Goal: Task Accomplishment & Management: Complete application form

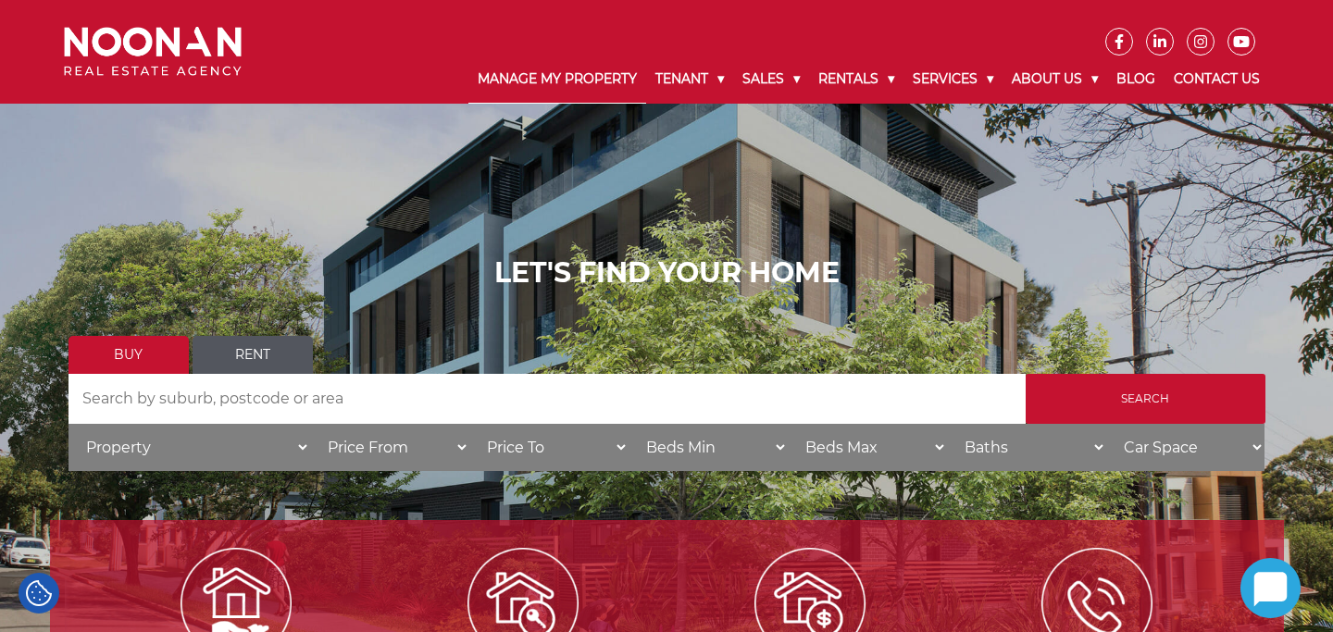
click at [562, 76] on link "Manage My Property" at bounding box center [558, 80] width 178 height 48
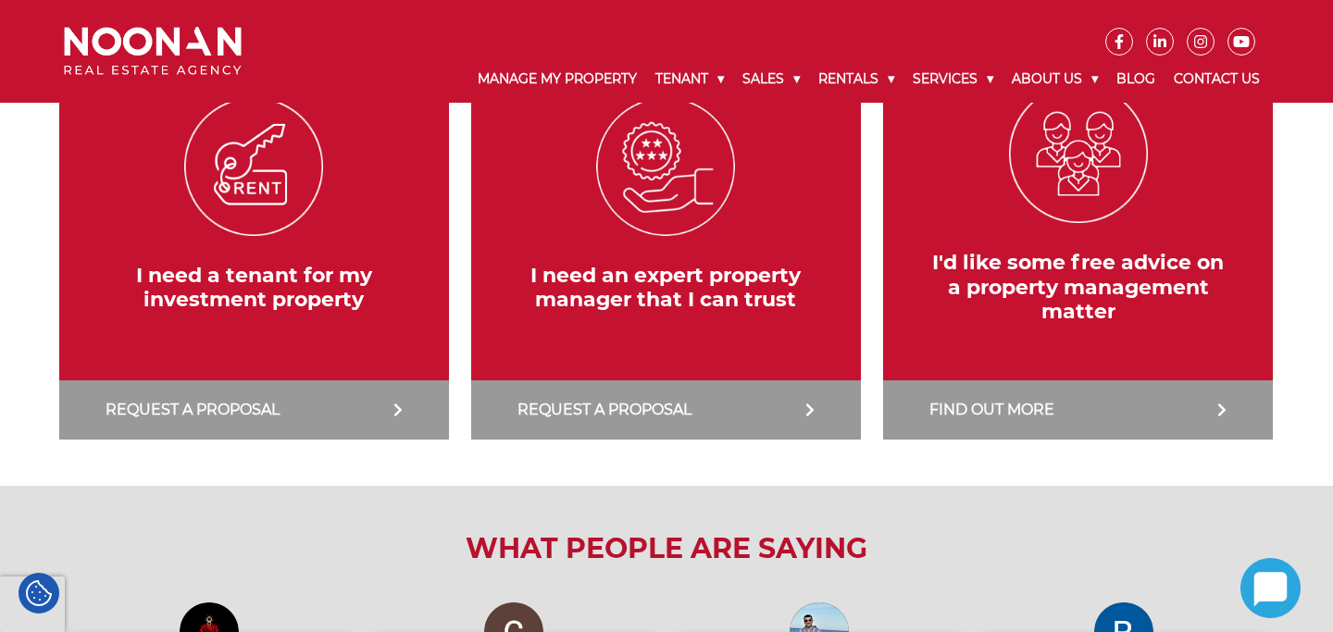
scroll to position [450, 0]
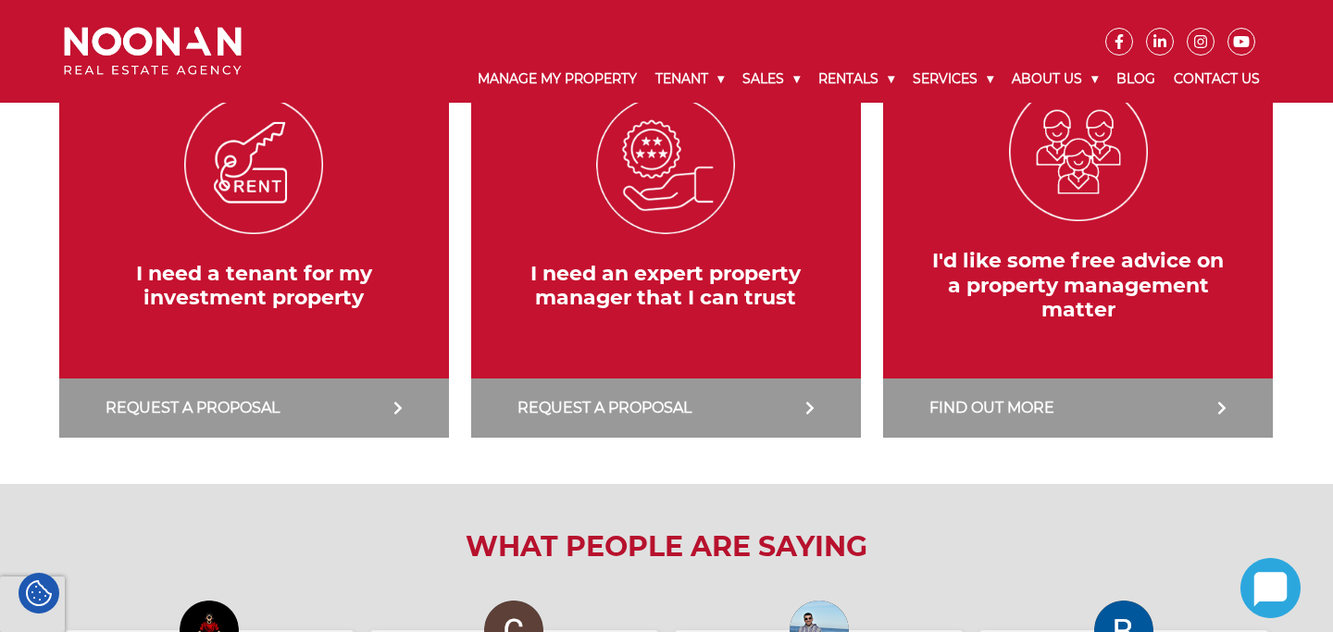
click at [1024, 407] on link at bounding box center [1078, 237] width 408 height 402
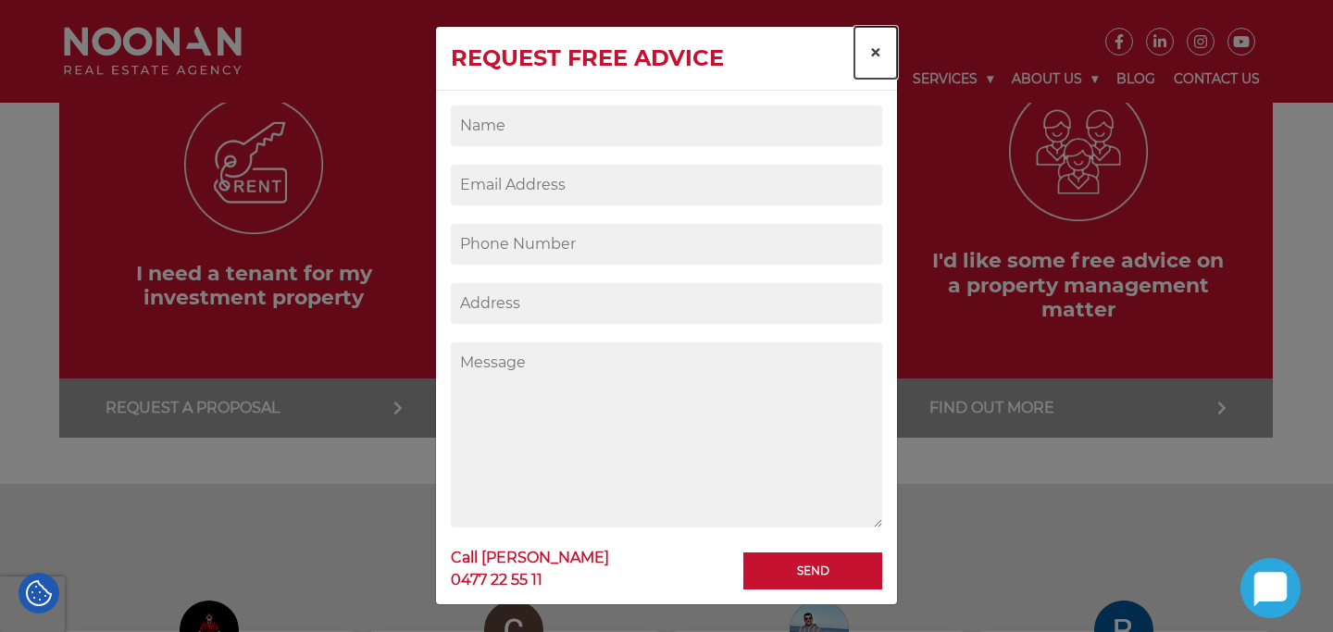
click at [874, 56] on span "×" at bounding box center [875, 52] width 13 height 27
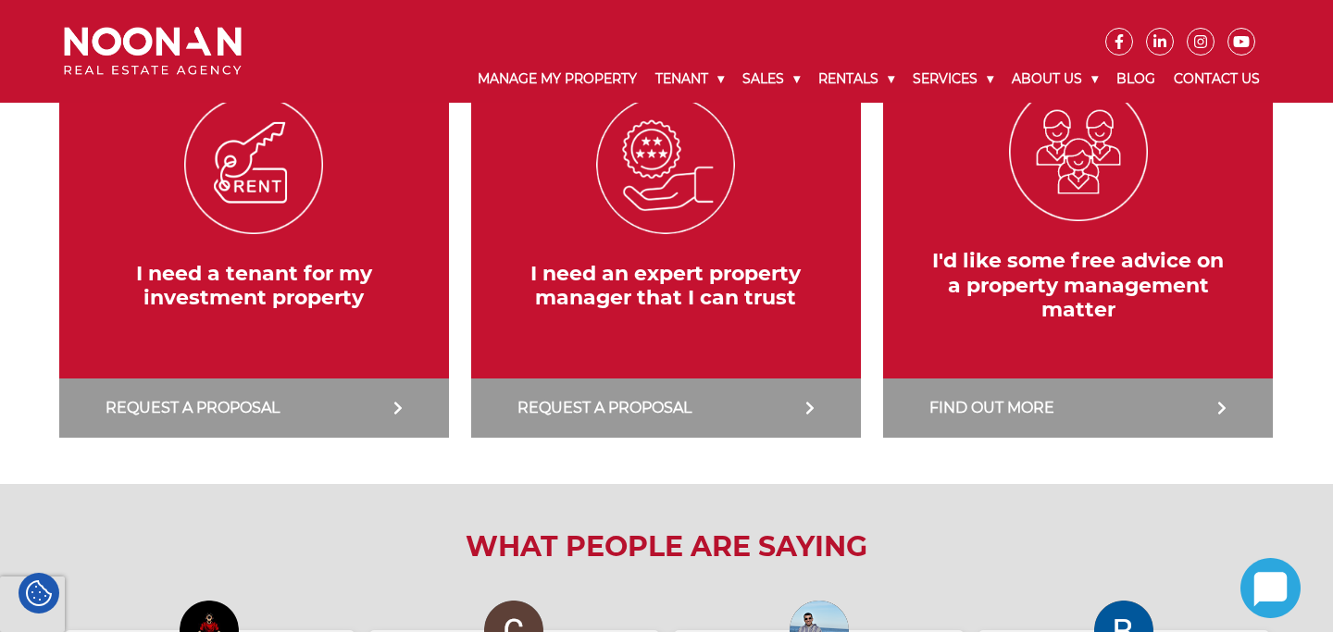
click at [681, 406] on link at bounding box center [666, 237] width 408 height 402
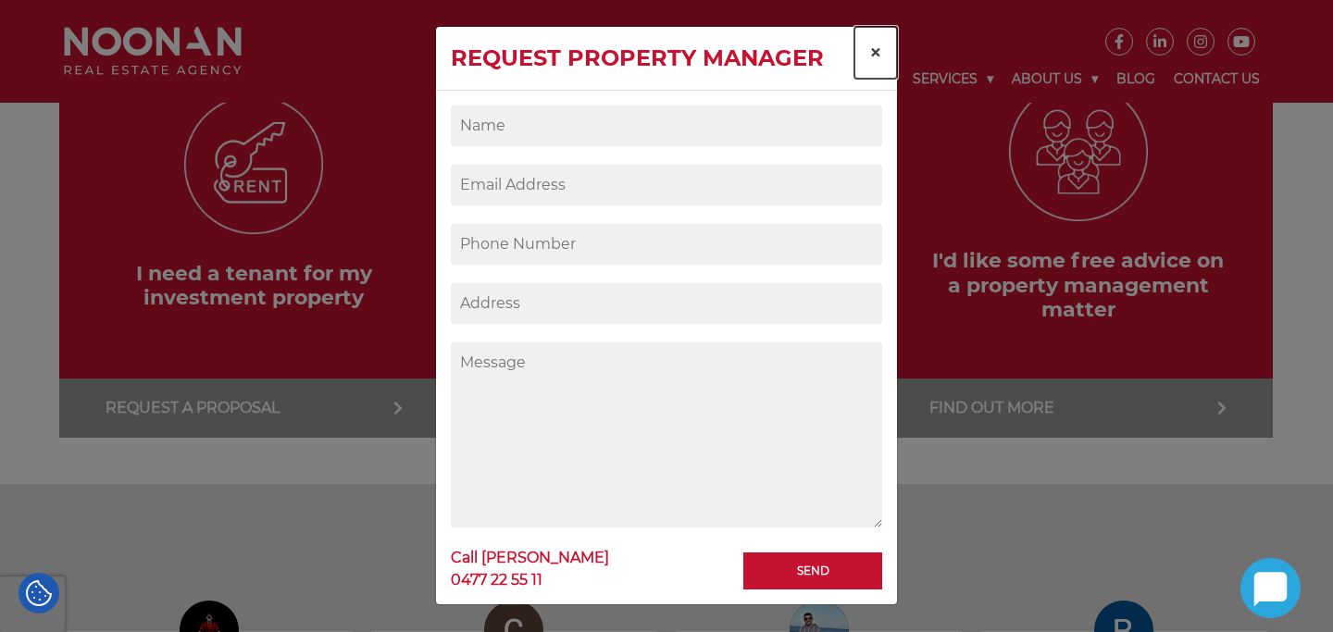
click at [872, 56] on span "×" at bounding box center [875, 52] width 13 height 27
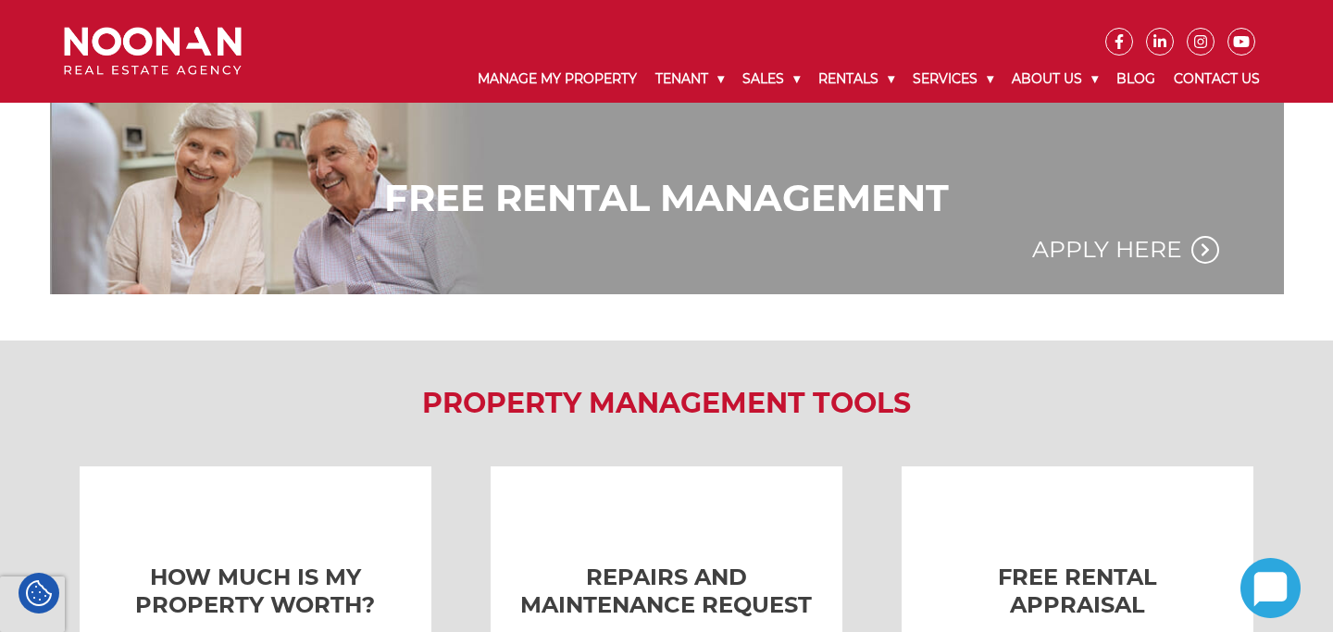
scroll to position [1341, 0]
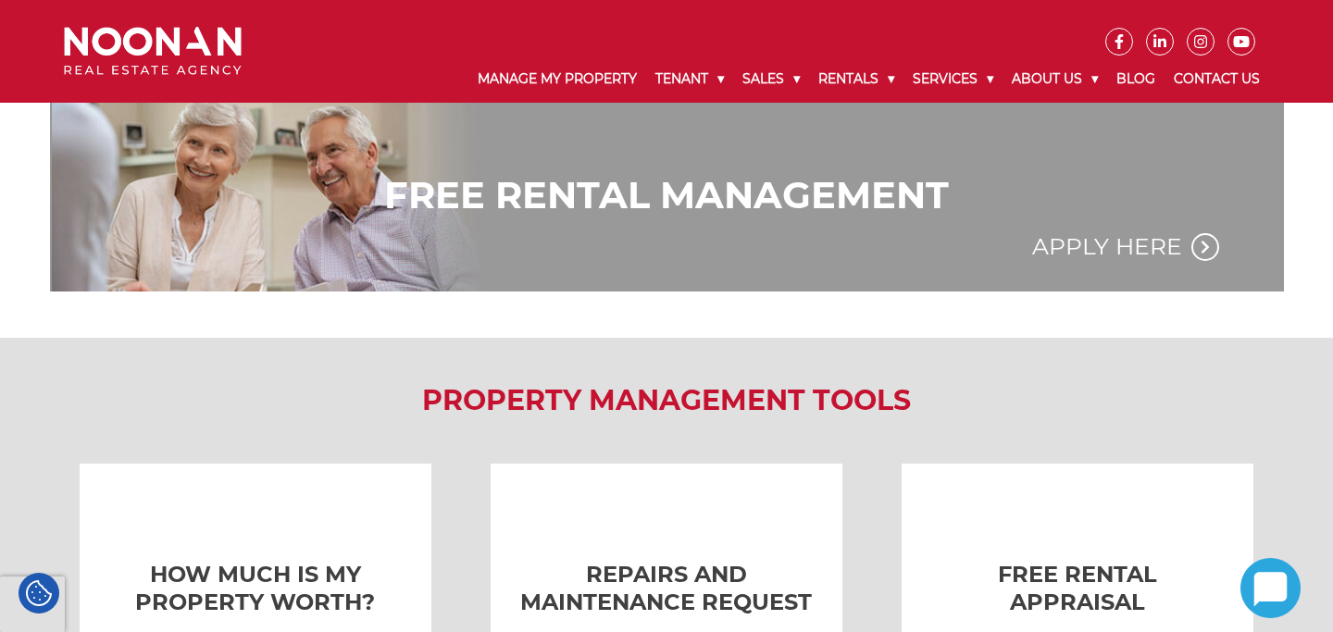
click at [1112, 251] on link "Apply Here" at bounding box center [1125, 247] width 187 height 35
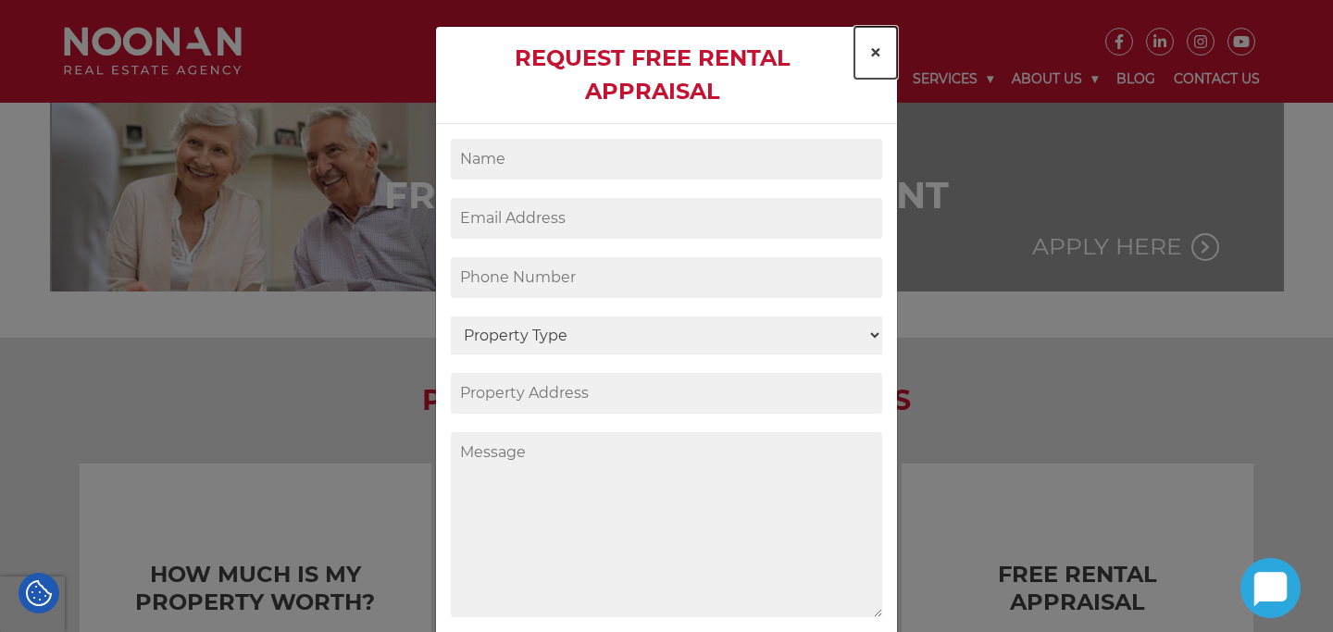
click at [878, 52] on span "×" at bounding box center [875, 52] width 13 height 27
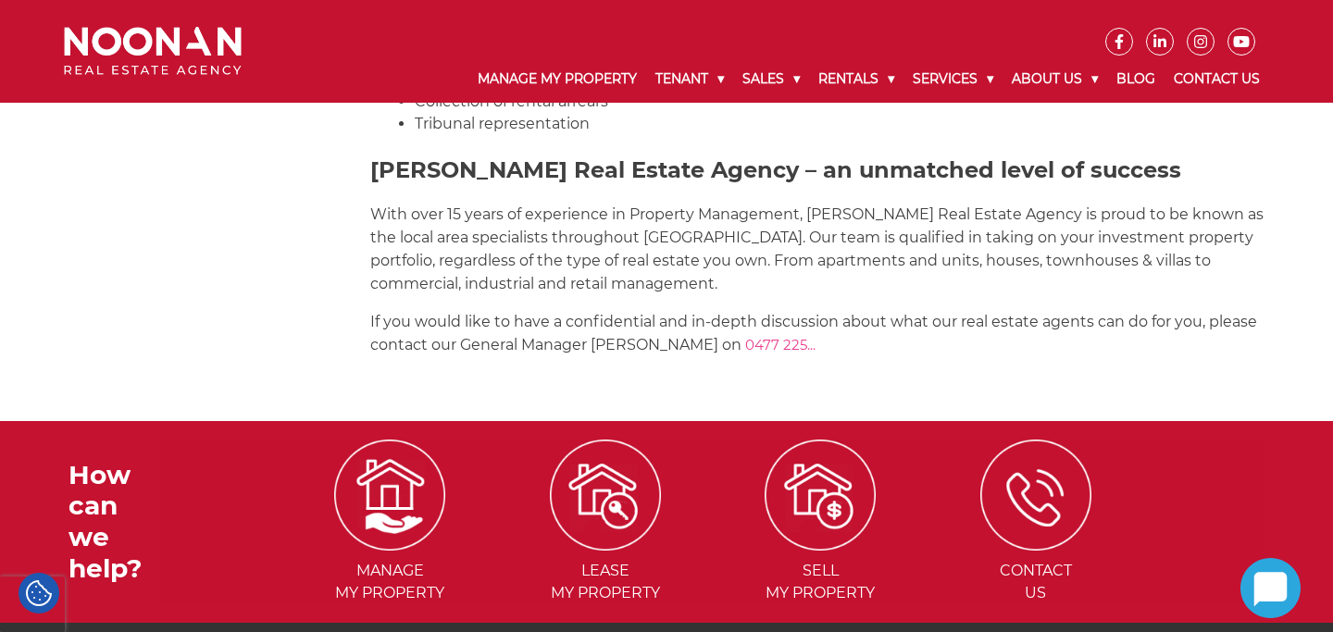
scroll to position [2491, 0]
